Goal: Navigation & Orientation: Go to known website

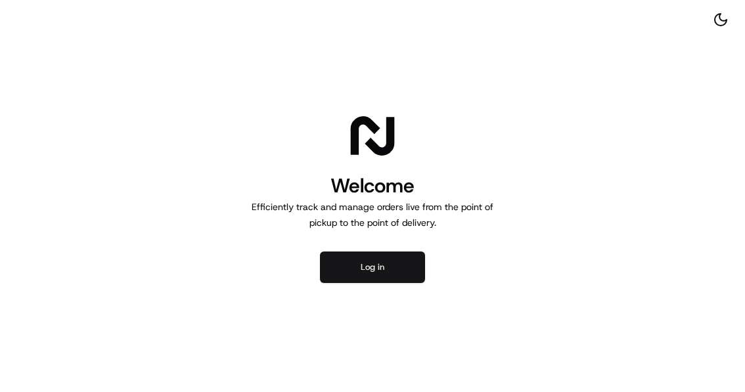
click at [378, 274] on button "Log in" at bounding box center [372, 267] width 105 height 32
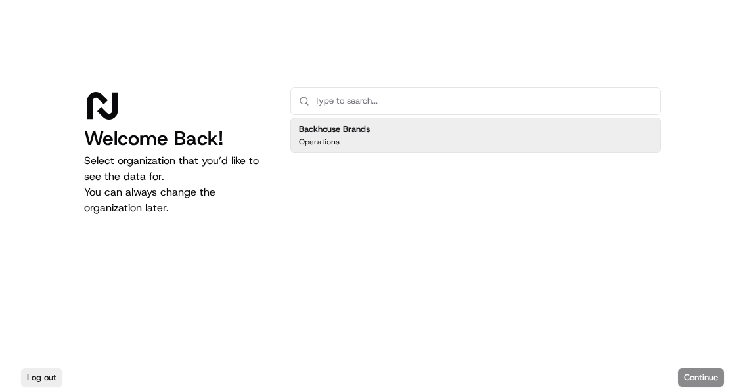
drag, startPoint x: 667, startPoint y: 211, endPoint x: 619, endPoint y: 199, distance: 49.5
click at [667, 211] on div "Welcome Back! Select organization that you’d like to see the data for. You can …" at bounding box center [372, 181] width 745 height 363
click at [413, 129] on div "Backhouse Brands Operations" at bounding box center [475, 135] width 370 height 35
click at [702, 378] on button "Continue" at bounding box center [701, 377] width 46 height 18
